Goal: Task Accomplishment & Management: Manage account settings

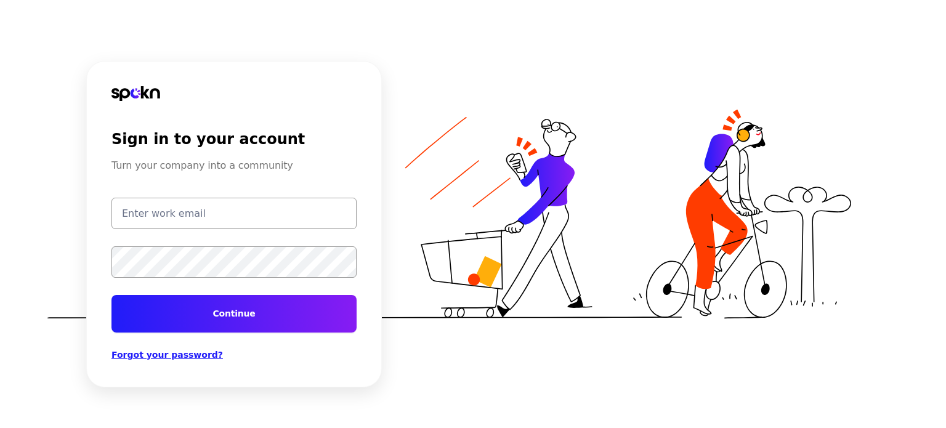
click at [197, 209] on input "email" at bounding box center [234, 213] width 245 height 31
type input "[EMAIL_ADDRESS][DOMAIN_NAME]"
click at [223, 315] on button "Continue" at bounding box center [234, 314] width 245 height 38
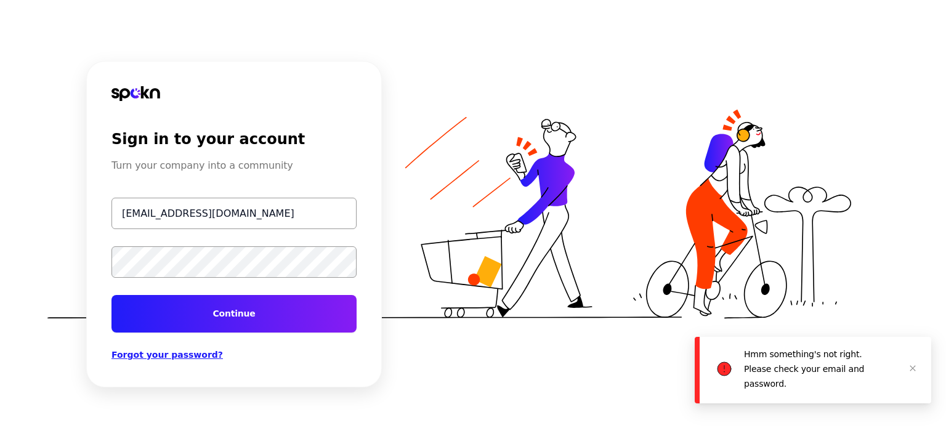
click at [13, 243] on div "Sign in to your account Turn your company into a community [EMAIL_ADDRESS][DOMA…" at bounding box center [473, 214] width 946 height 428
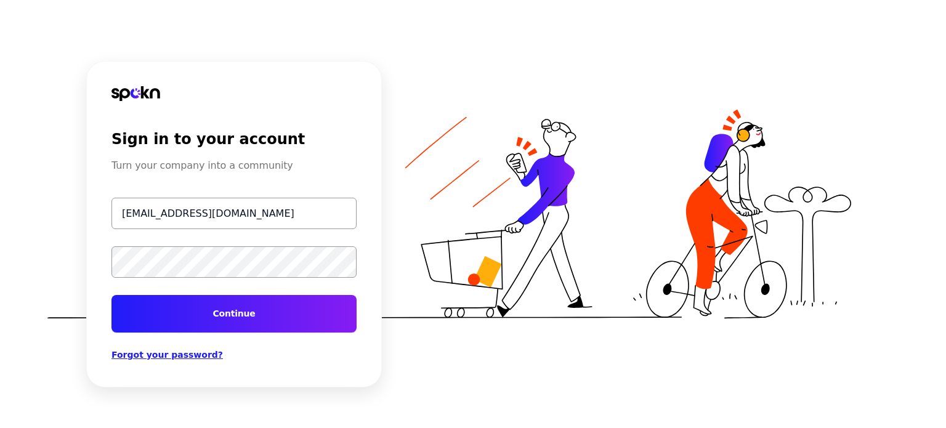
click at [201, 318] on button "Continue" at bounding box center [234, 314] width 245 height 38
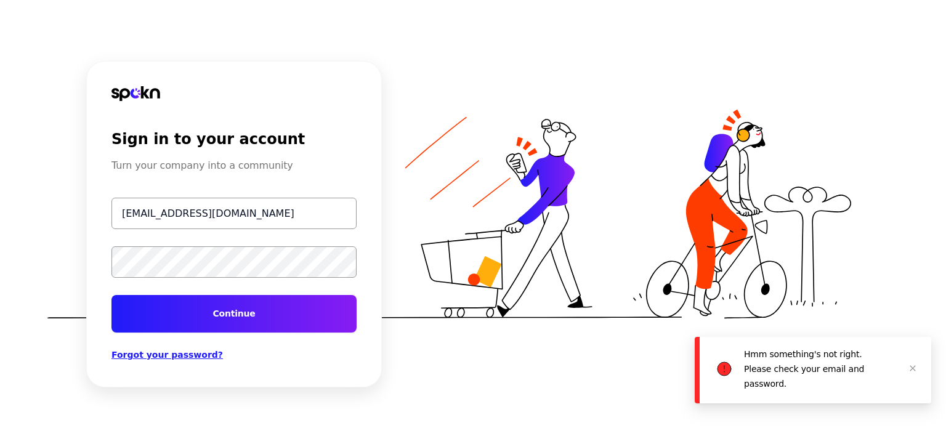
click at [100, 261] on div "Sign in to your account Turn your company into a community [EMAIL_ADDRESS][DOMA…" at bounding box center [234, 224] width 296 height 327
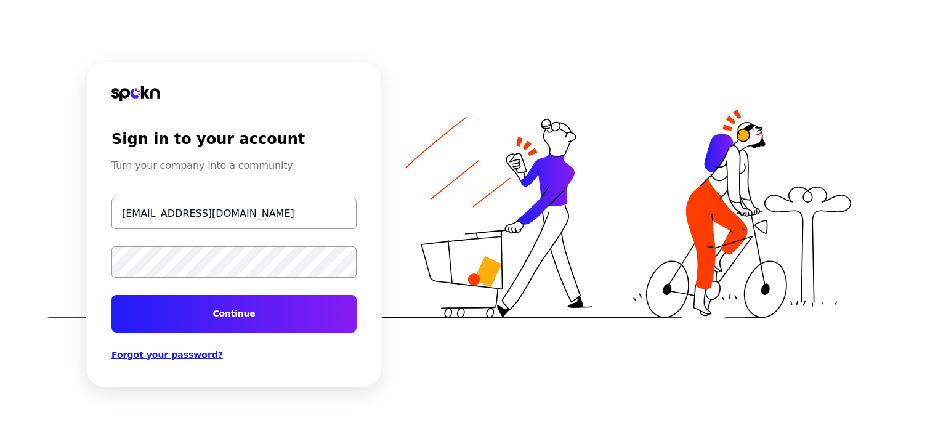
click at [195, 307] on button "Continue" at bounding box center [234, 314] width 245 height 38
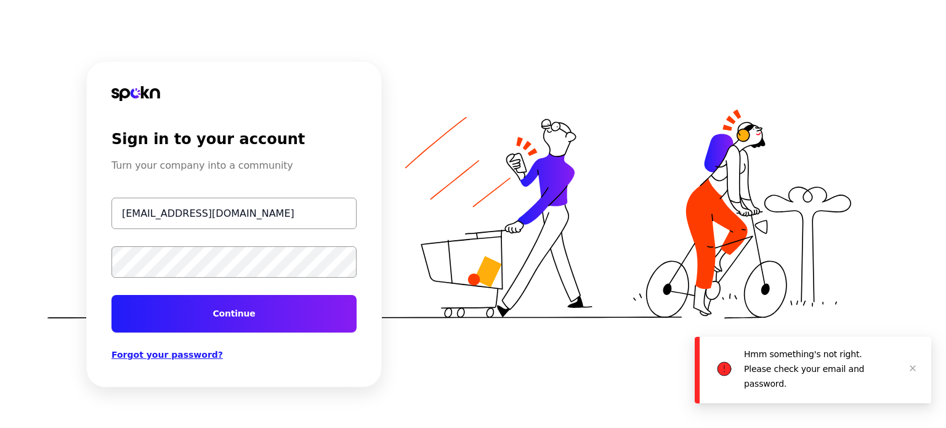
click at [0, 248] on div "Sign in to your account Turn your company into a community [EMAIL_ADDRESS][DOMA…" at bounding box center [473, 214] width 946 height 428
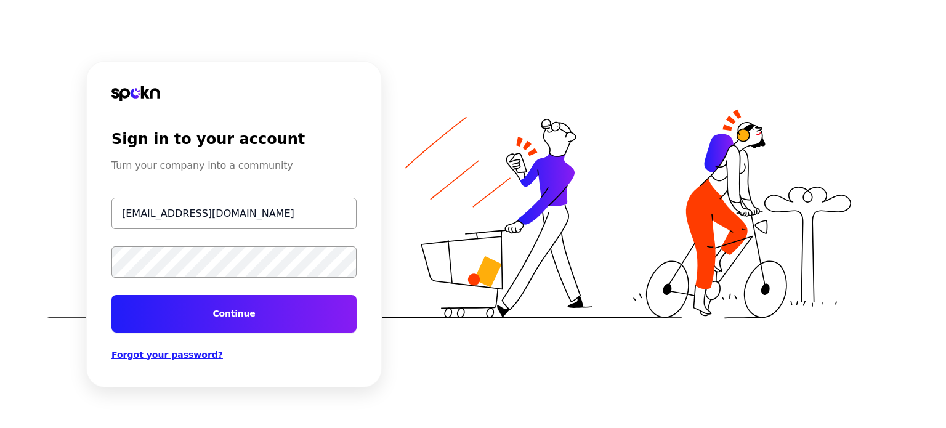
click at [216, 320] on button "Continue" at bounding box center [234, 314] width 245 height 38
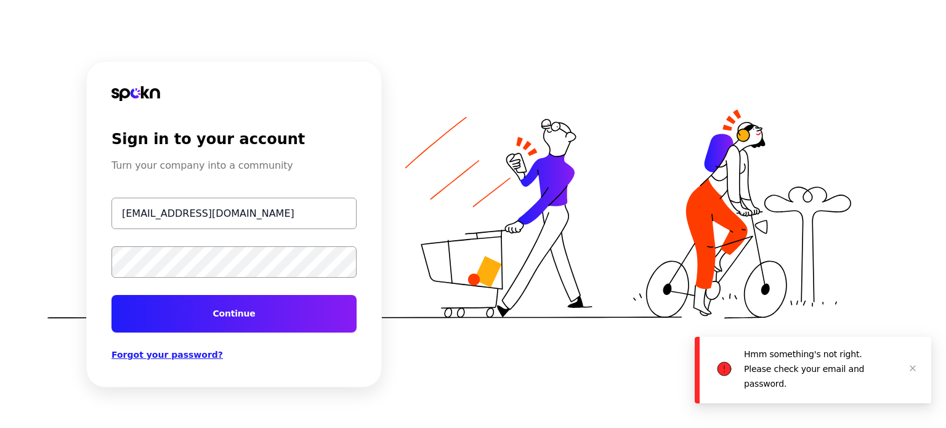
click at [0, 226] on div "Sign in to your account Turn your company into a community [EMAIL_ADDRESS][DOMA…" at bounding box center [473, 214] width 946 height 428
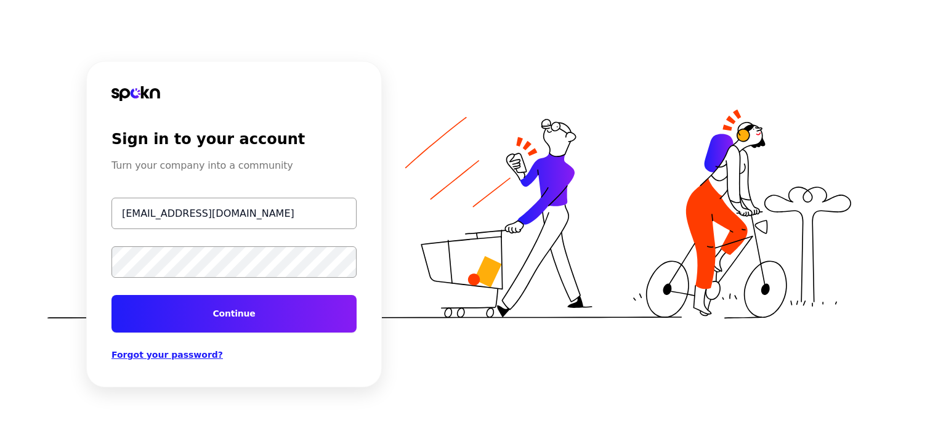
click at [182, 317] on button "Continue" at bounding box center [234, 314] width 245 height 38
click at [169, 355] on span "Forgot your password?" at bounding box center [168, 355] width 112 height 10
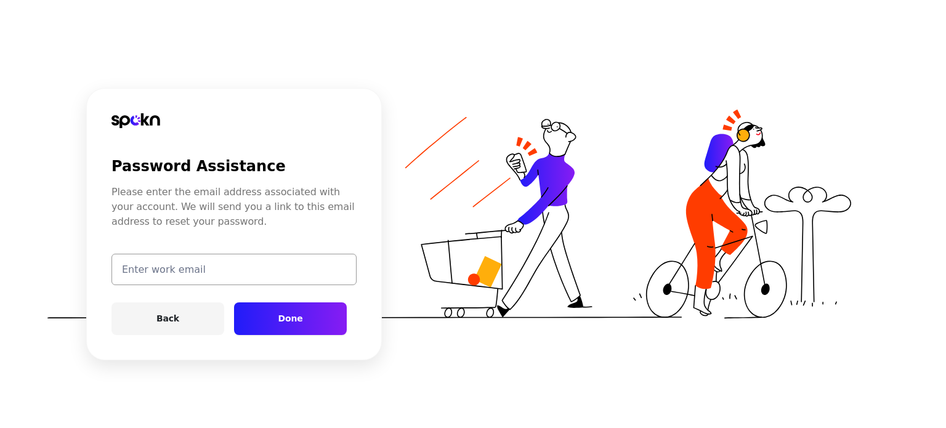
click at [215, 277] on input "email" at bounding box center [234, 269] width 245 height 31
type input "[EMAIL_ADDRESS][DOMAIN_NAME]"
click at [296, 320] on button "Done" at bounding box center [290, 319] width 113 height 33
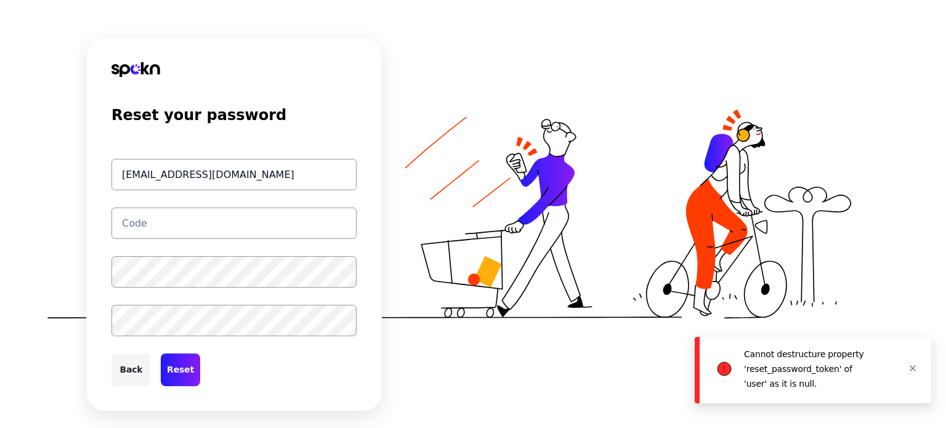
click at [912, 365] on icon "close" at bounding box center [912, 368] width 7 height 7
